Goal: Transaction & Acquisition: Purchase product/service

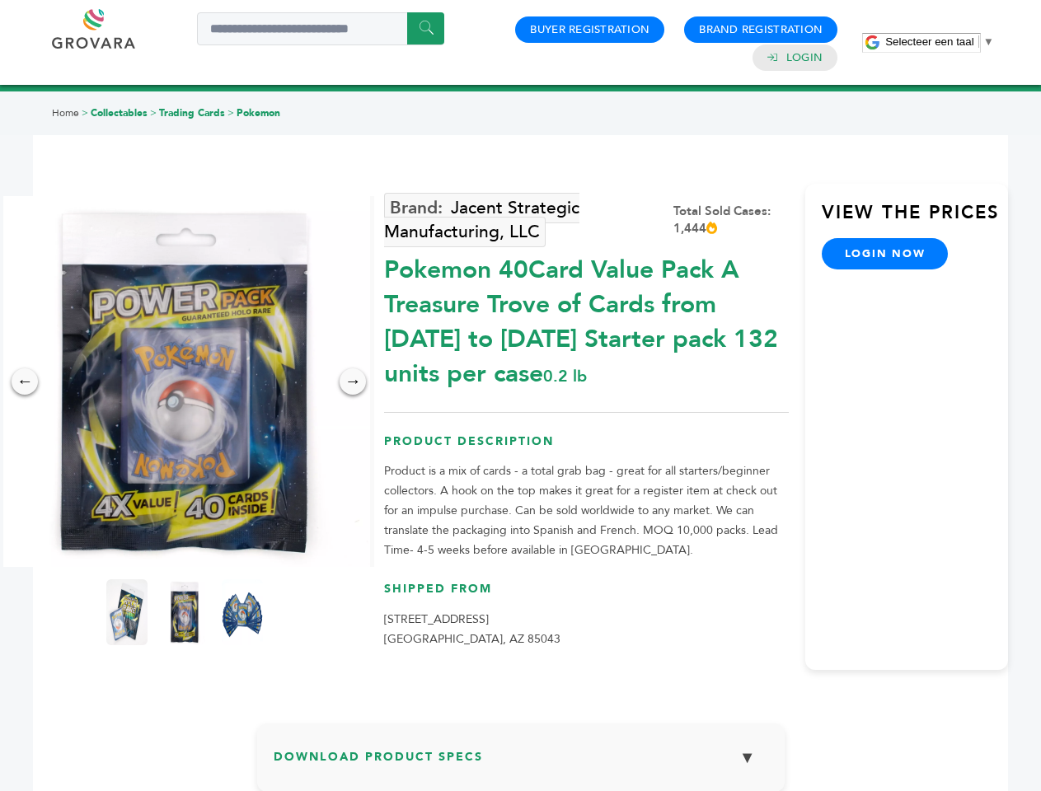
click at [939, 41] on span "Selecteer een taal" at bounding box center [929, 41] width 88 height 12
click at [185, 381] on img at bounding box center [184, 381] width 371 height 371
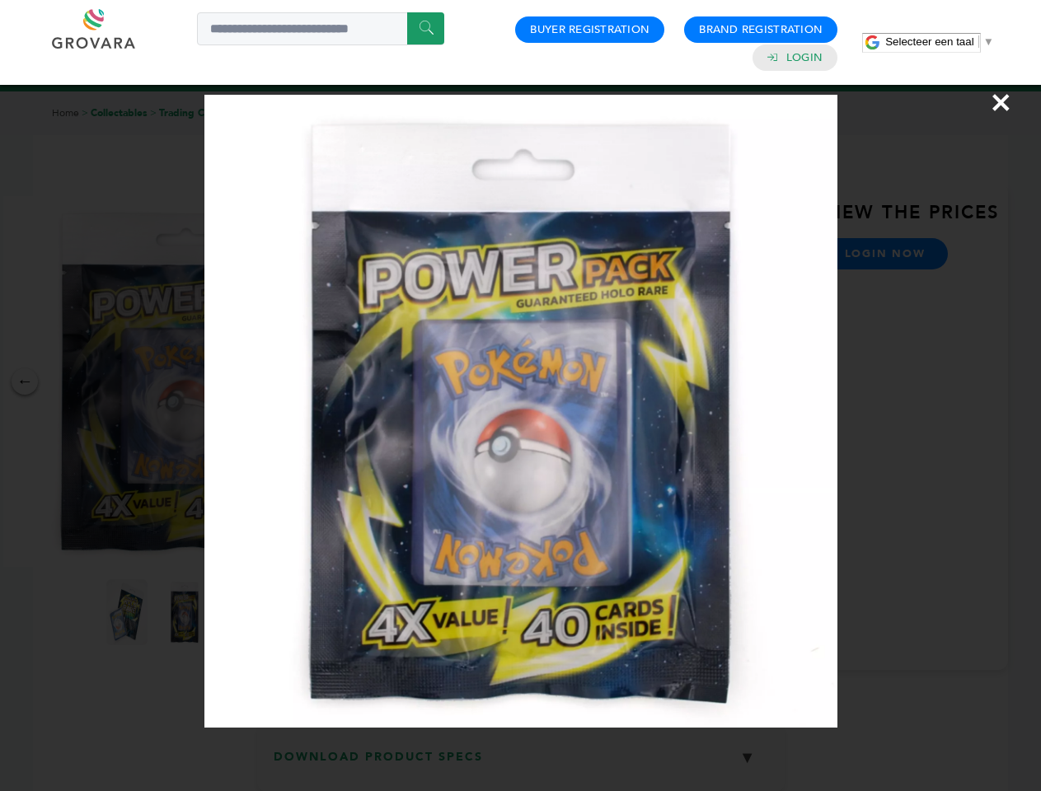
click at [25, 381] on div "×" at bounding box center [520, 395] width 1041 height 791
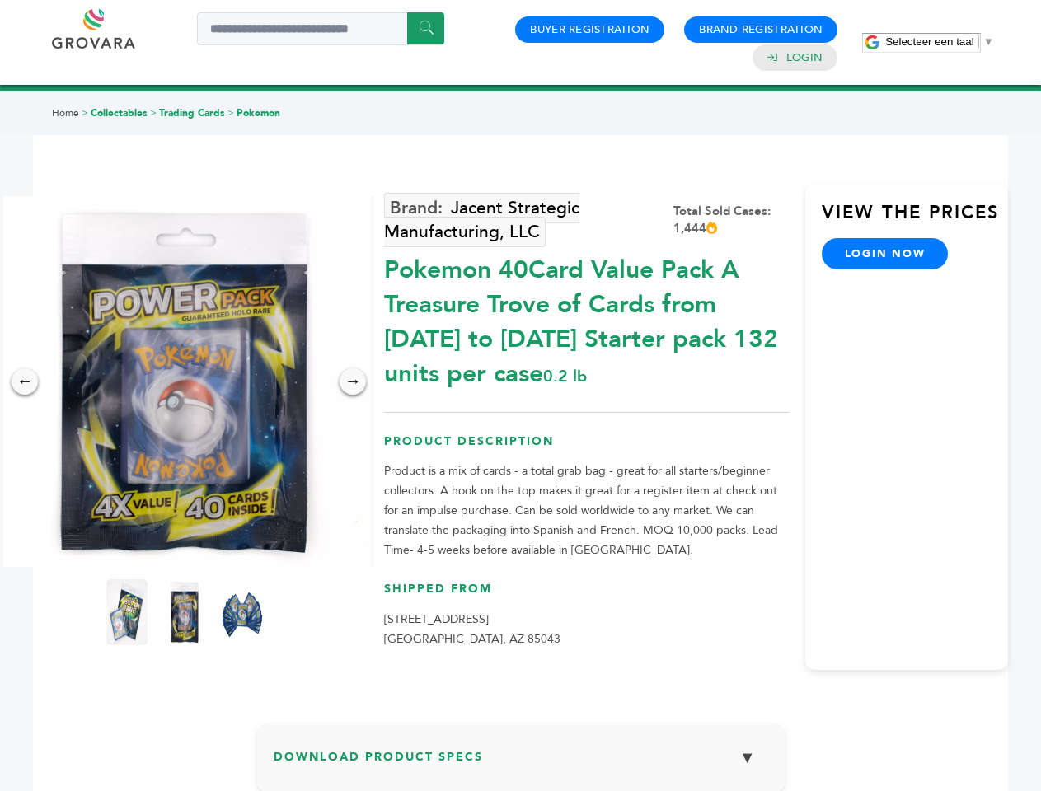
click at [353, 381] on div "→" at bounding box center [352, 381] width 26 height 26
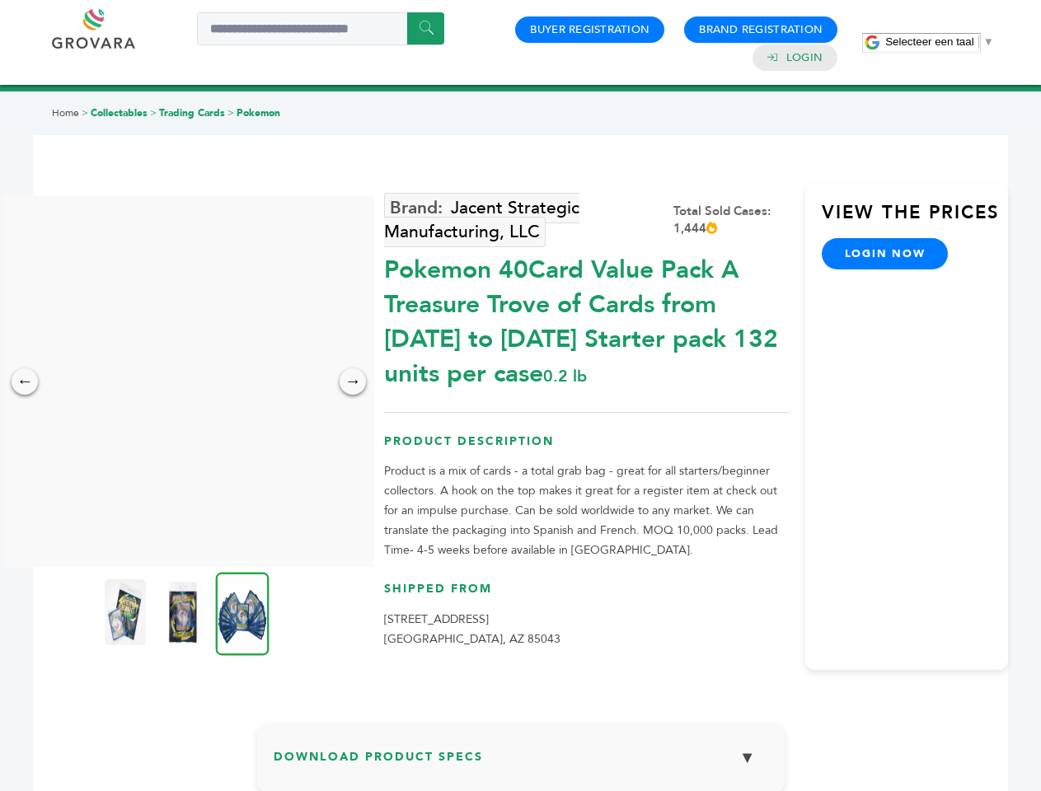
click at [127, 612] on img at bounding box center [125, 612] width 41 height 66
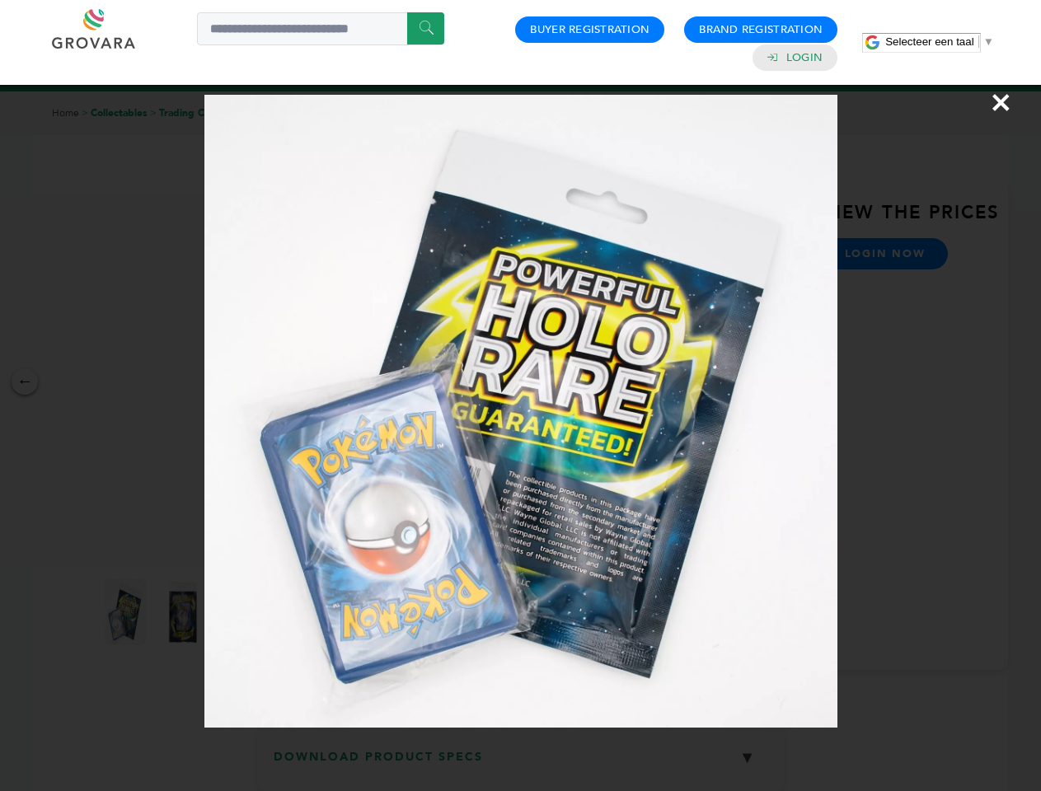
click at [185, 612] on div "×" at bounding box center [520, 395] width 1041 height 791
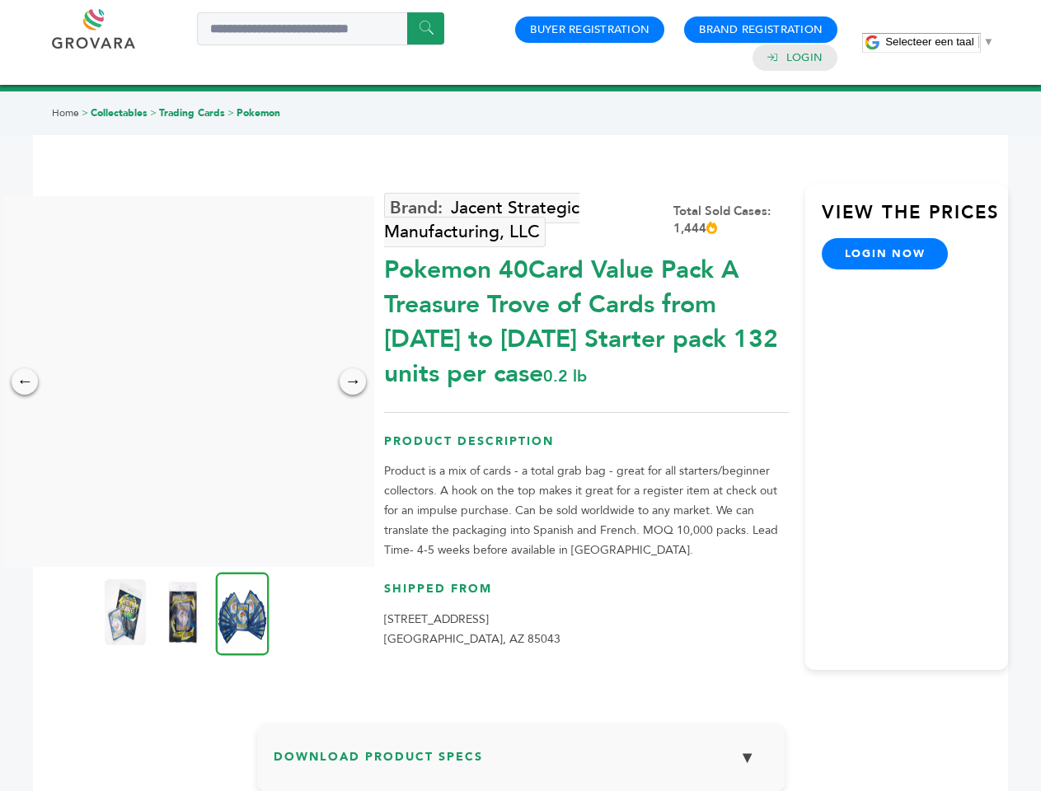
click at [242, 612] on img at bounding box center [243, 613] width 54 height 83
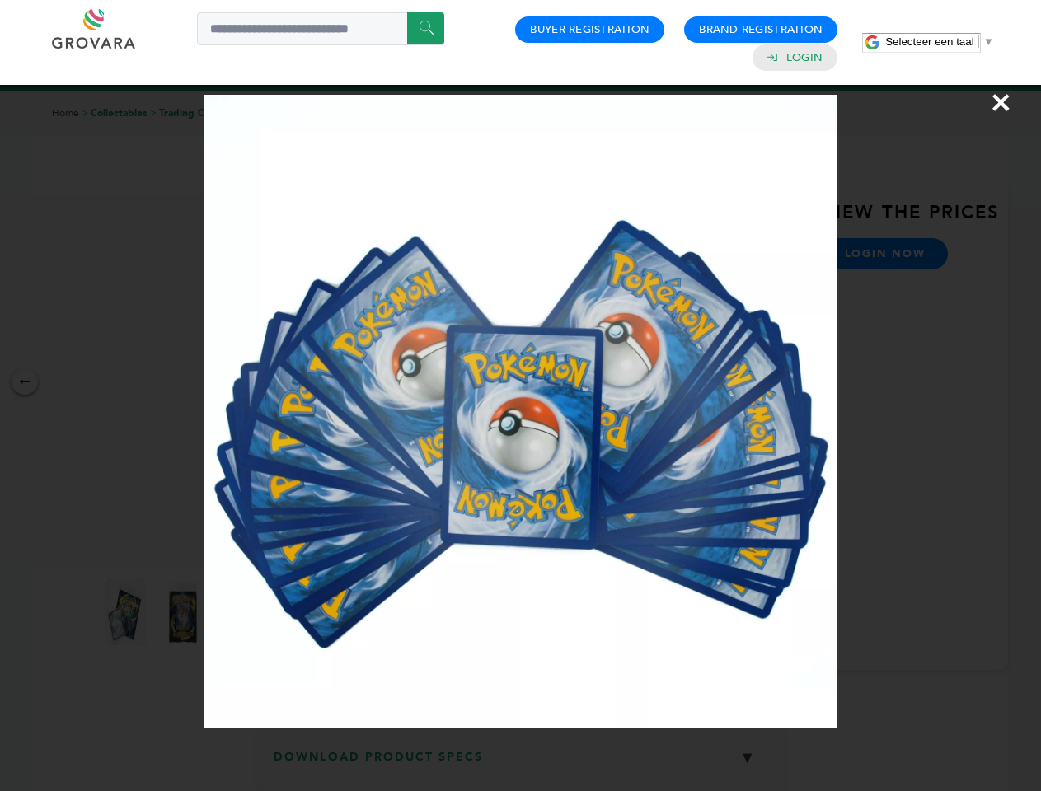
click at [521, 764] on div "×" at bounding box center [520, 395] width 1041 height 791
